Goal: Use online tool/utility: Use online tool/utility

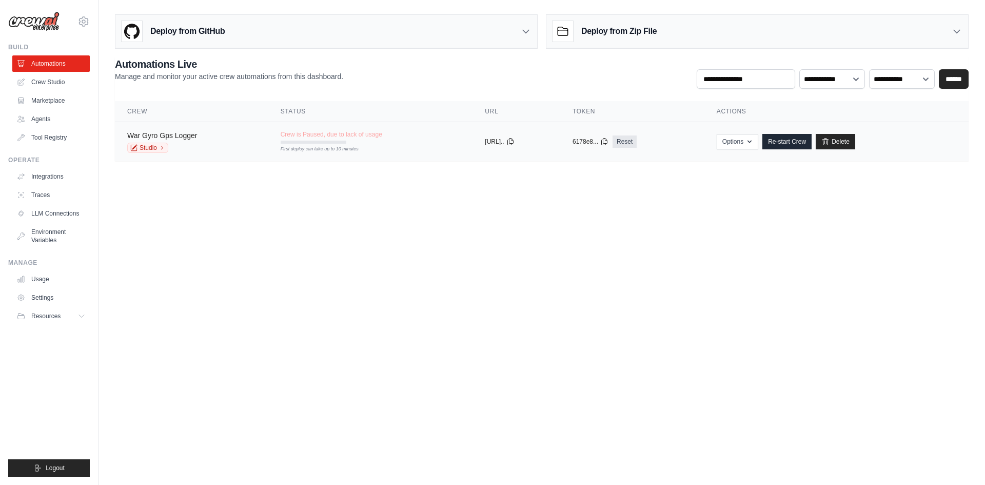
click at [173, 134] on link "War Gyro Gps Logger" at bounding box center [162, 135] width 70 height 8
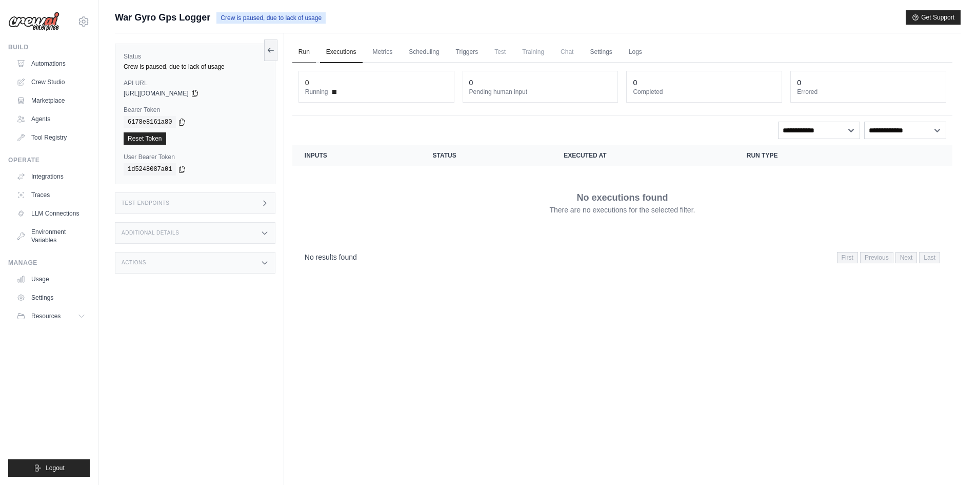
click at [301, 48] on link "Run" at bounding box center [304, 53] width 24 height 22
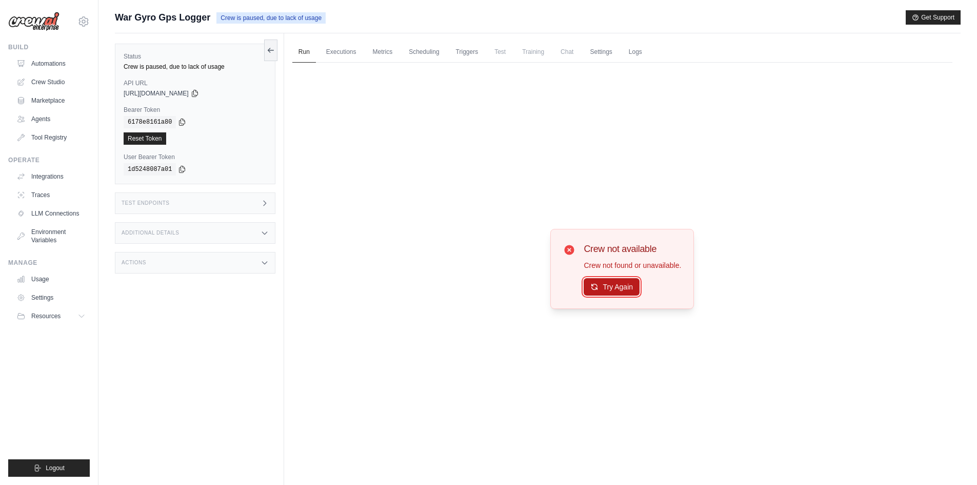
click at [608, 285] on button "Try Again" at bounding box center [612, 286] width 56 height 17
click at [54, 85] on link "Crew Studio" at bounding box center [51, 82] width 77 height 16
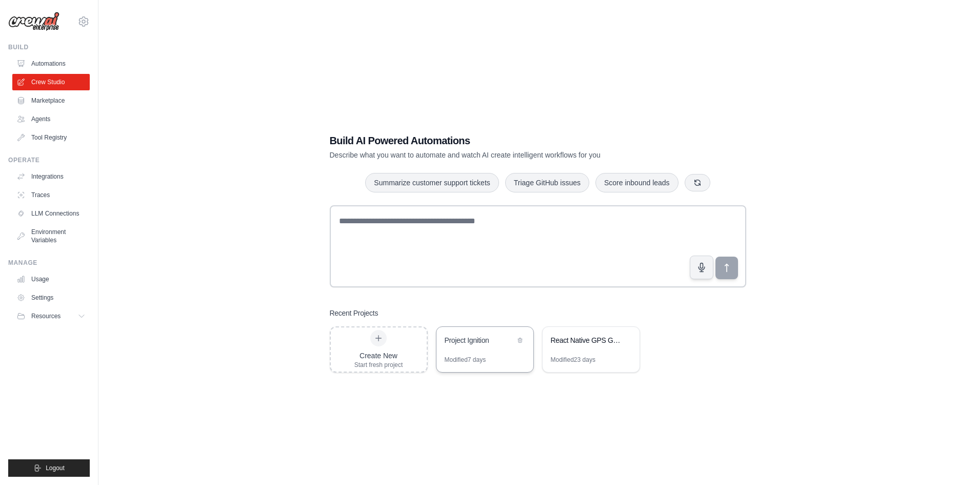
click at [484, 351] on div "Project Ignition" at bounding box center [485, 341] width 97 height 29
click at [567, 352] on div "React Native GPS Gyroscope Logger" at bounding box center [591, 341] width 97 height 29
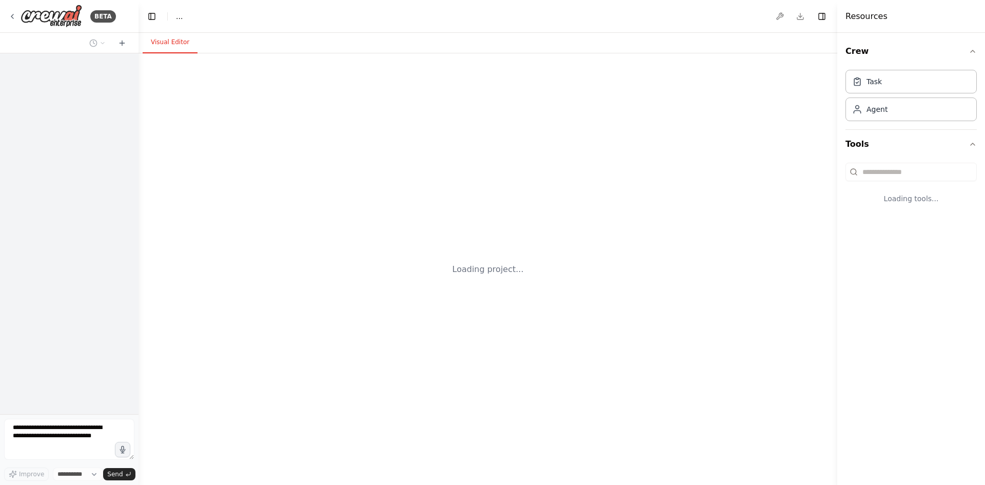
select select "****"
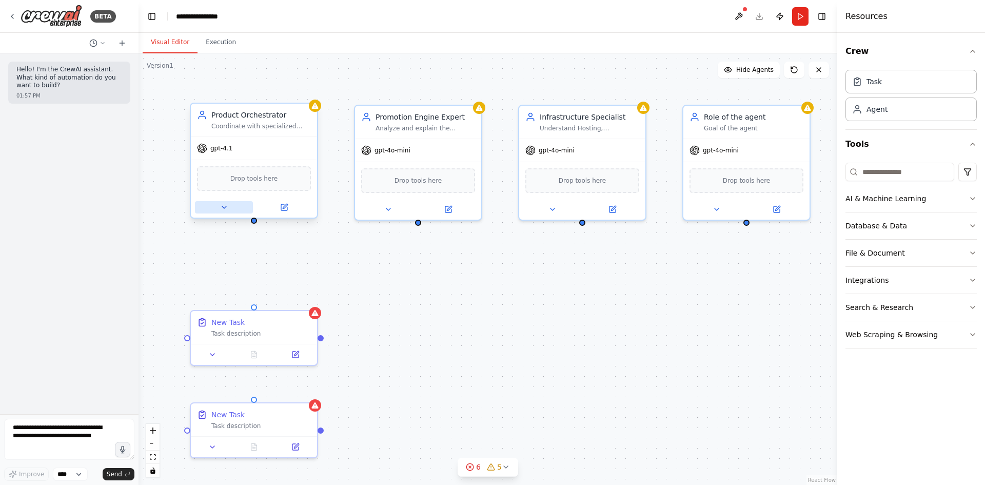
click at [221, 207] on icon at bounding box center [224, 207] width 8 height 8
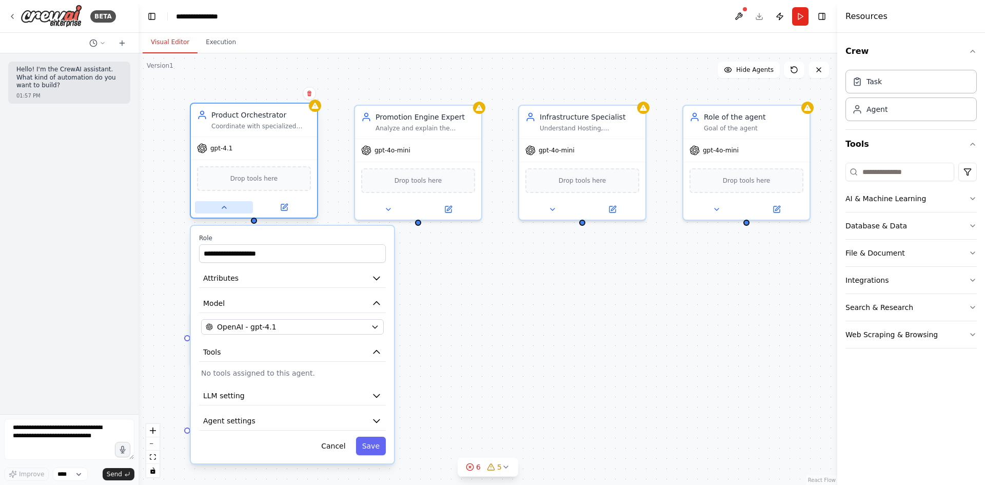
click at [225, 206] on icon at bounding box center [224, 207] width 8 height 8
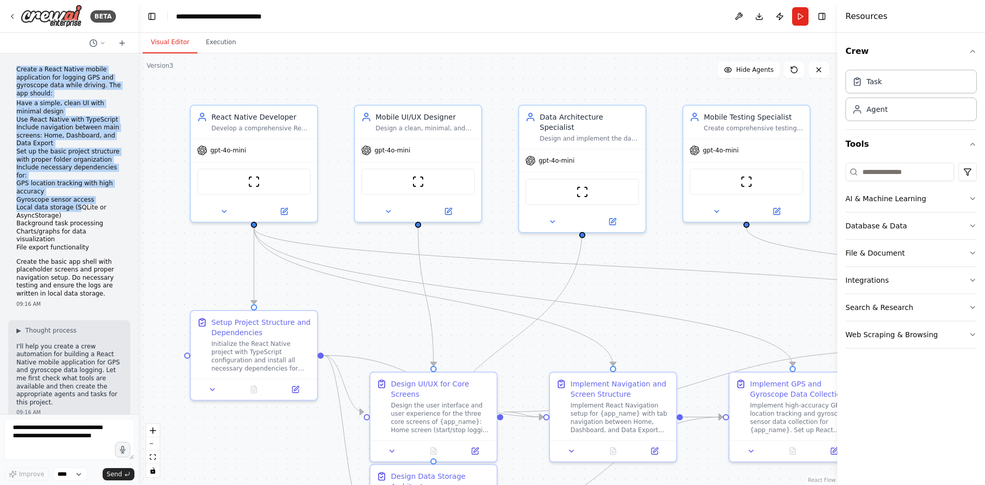
drag, startPoint x: 16, startPoint y: 71, endPoint x: 73, endPoint y: 196, distance: 137.5
click at [73, 196] on div "Create a React Native mobile application for logging GPS and gyroscope data whi…" at bounding box center [69, 182] width 106 height 232
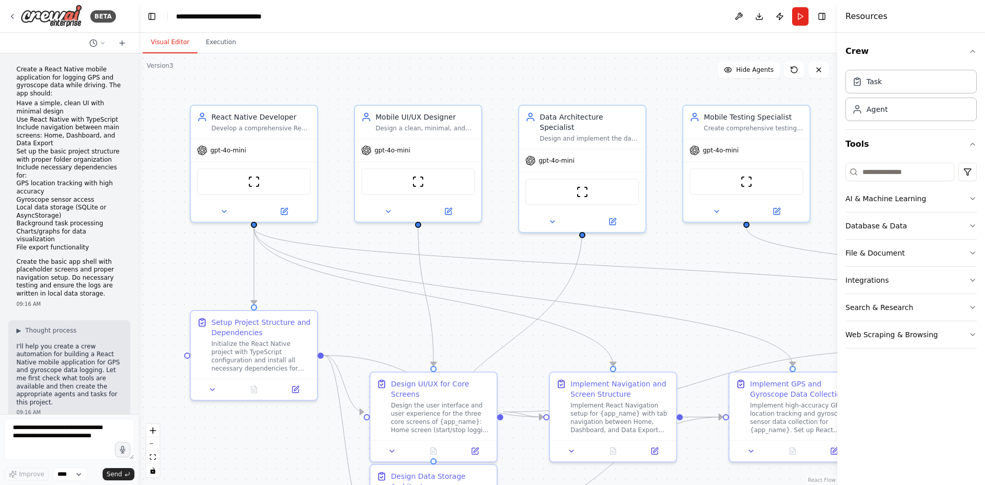
click at [74, 228] on li "Charts/graphs for data visualization" at bounding box center [69, 236] width 106 height 16
